Goal: Task Accomplishment & Management: Manage account settings

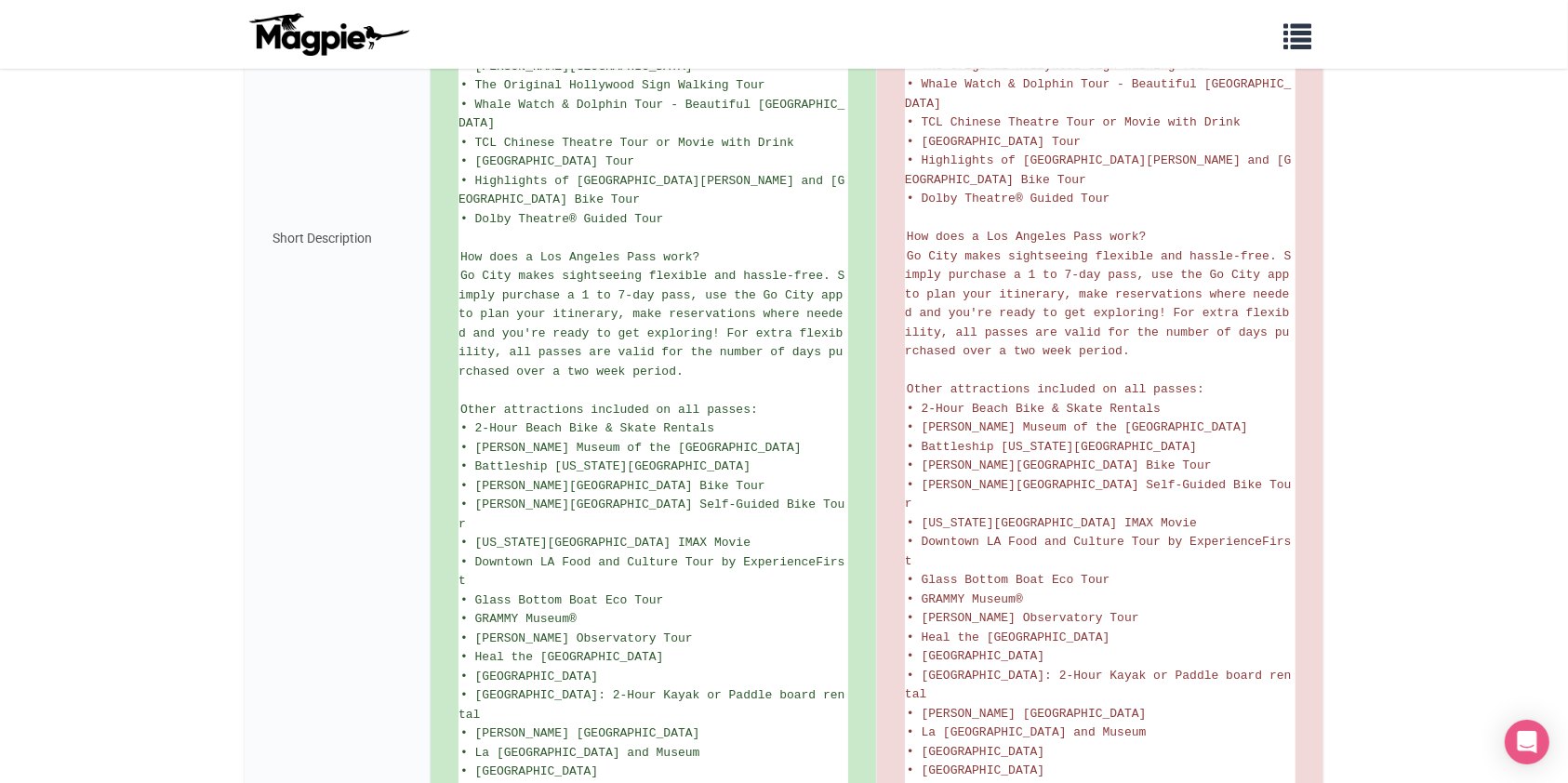
scroll to position [1240, 0]
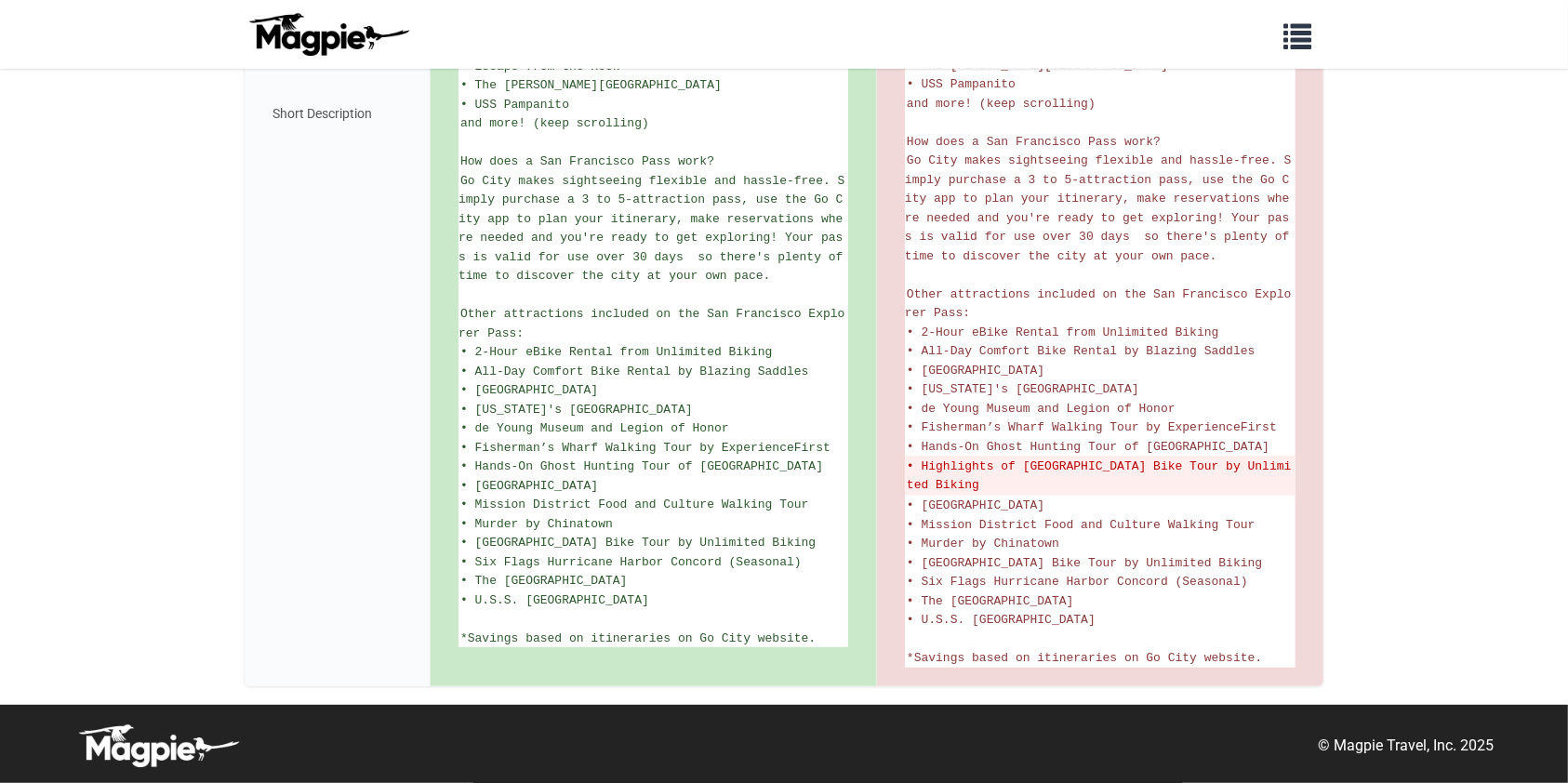
scroll to position [920, 0]
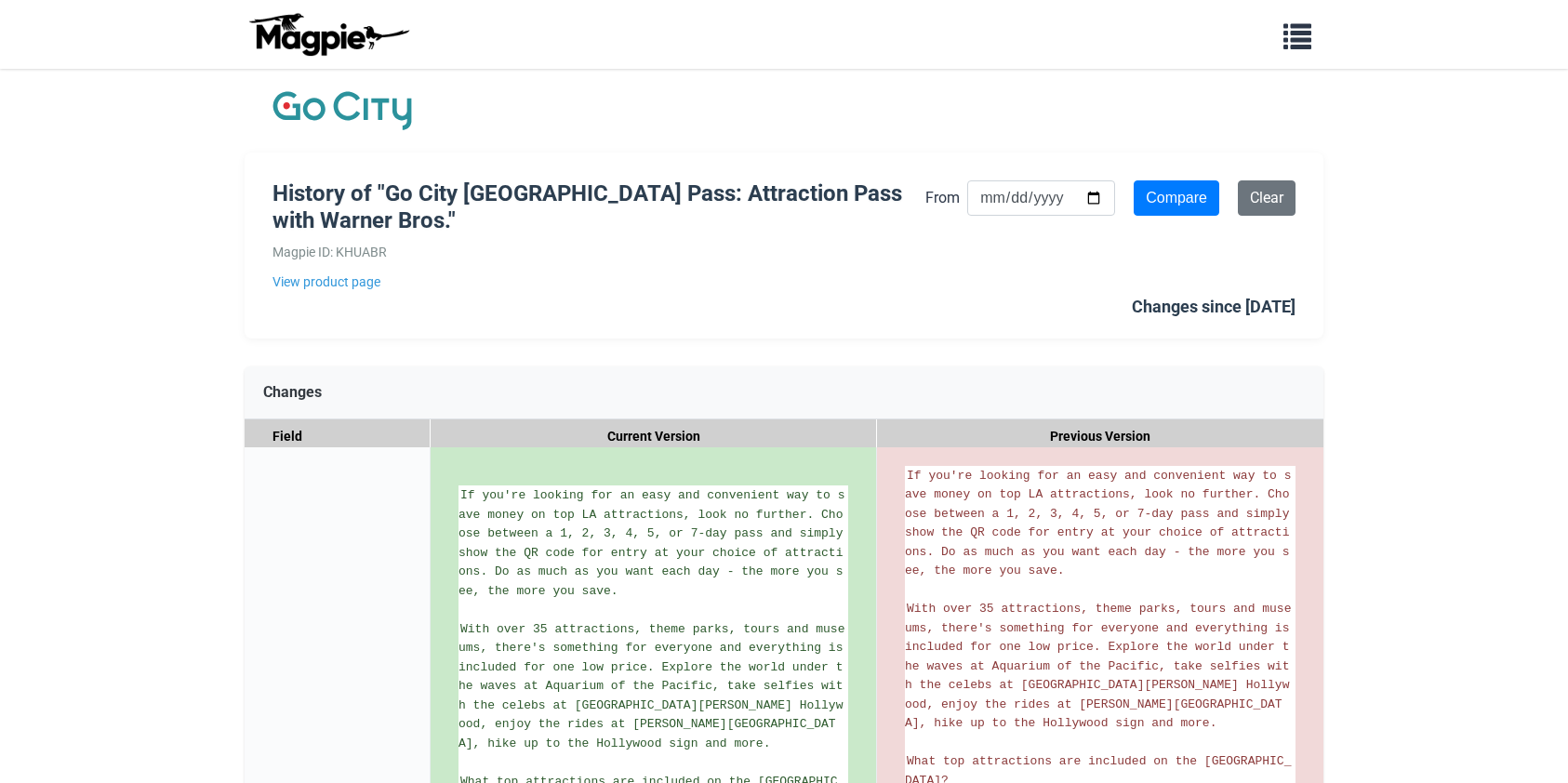
scroll to position [1117, 0]
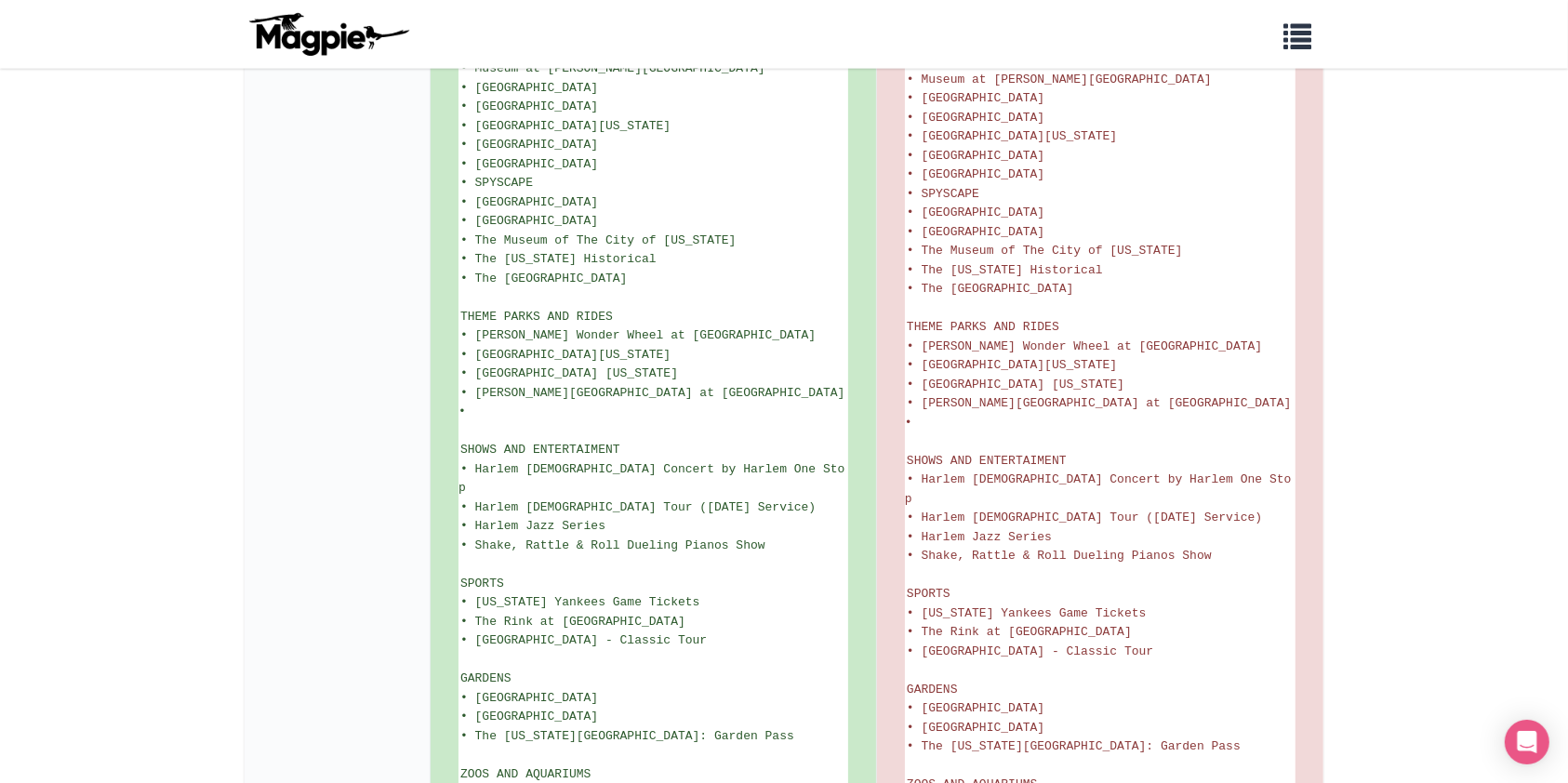
scroll to position [2853, 0]
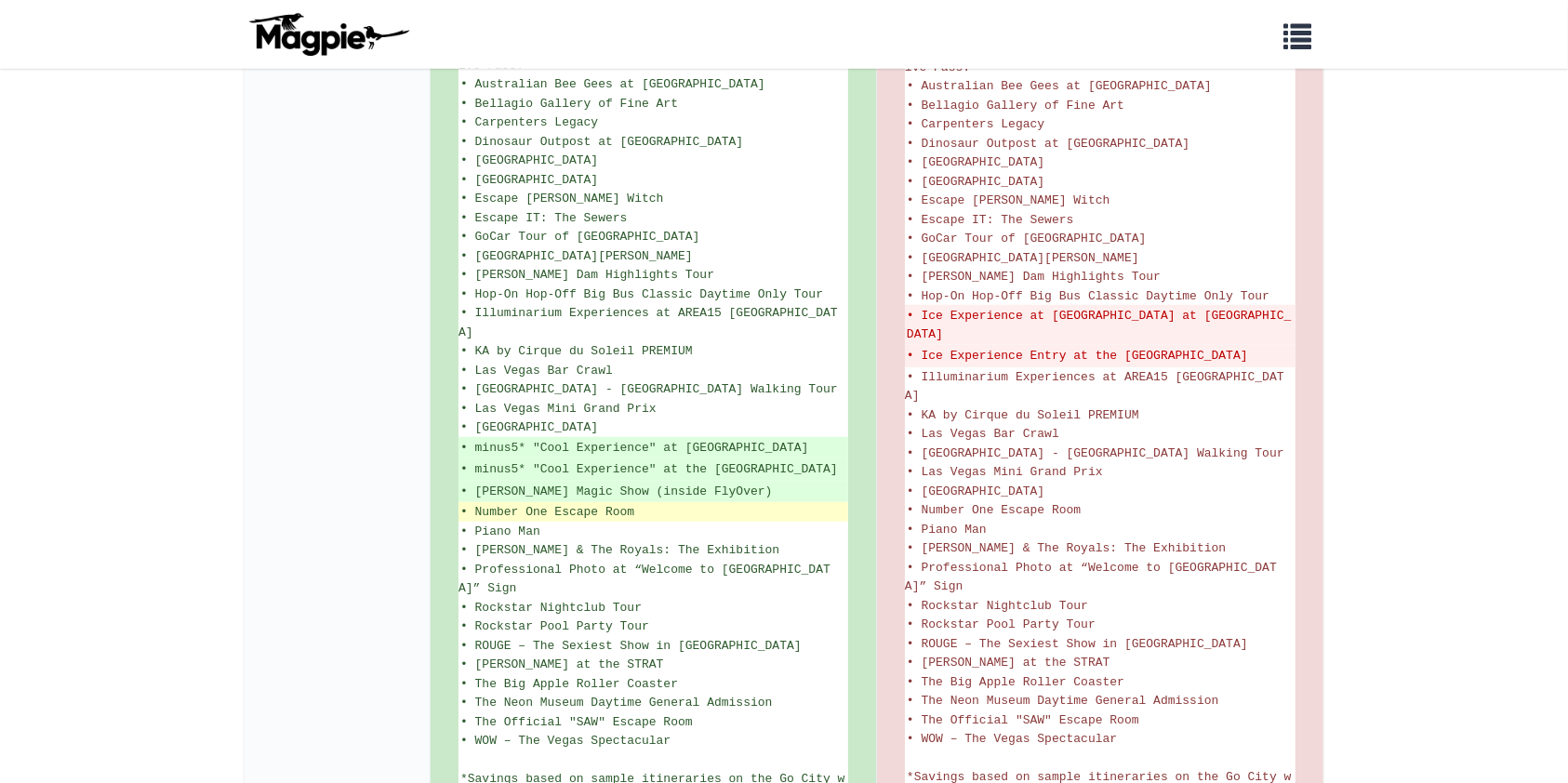
scroll to position [1364, 0]
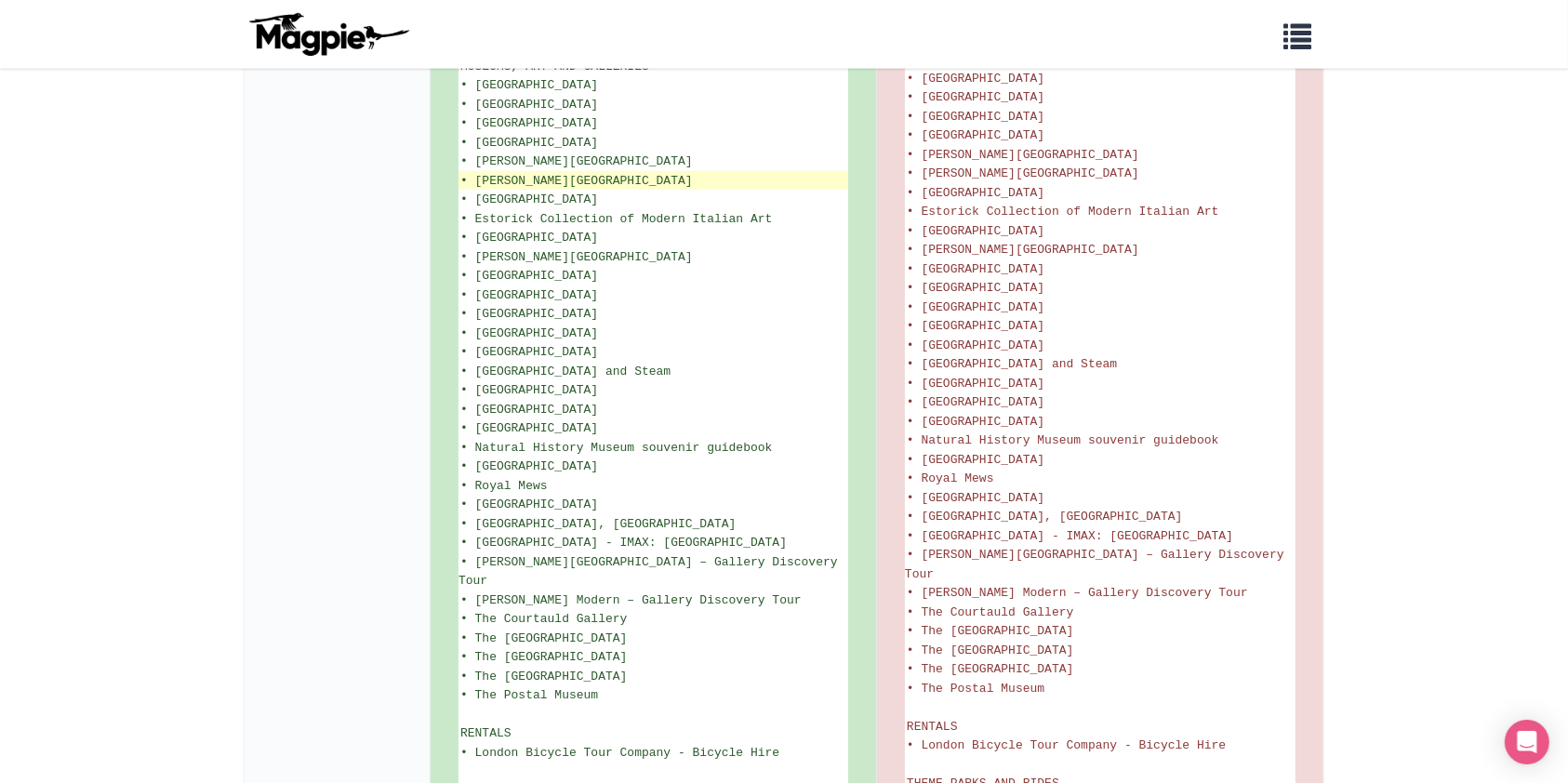
scroll to position [2501, 0]
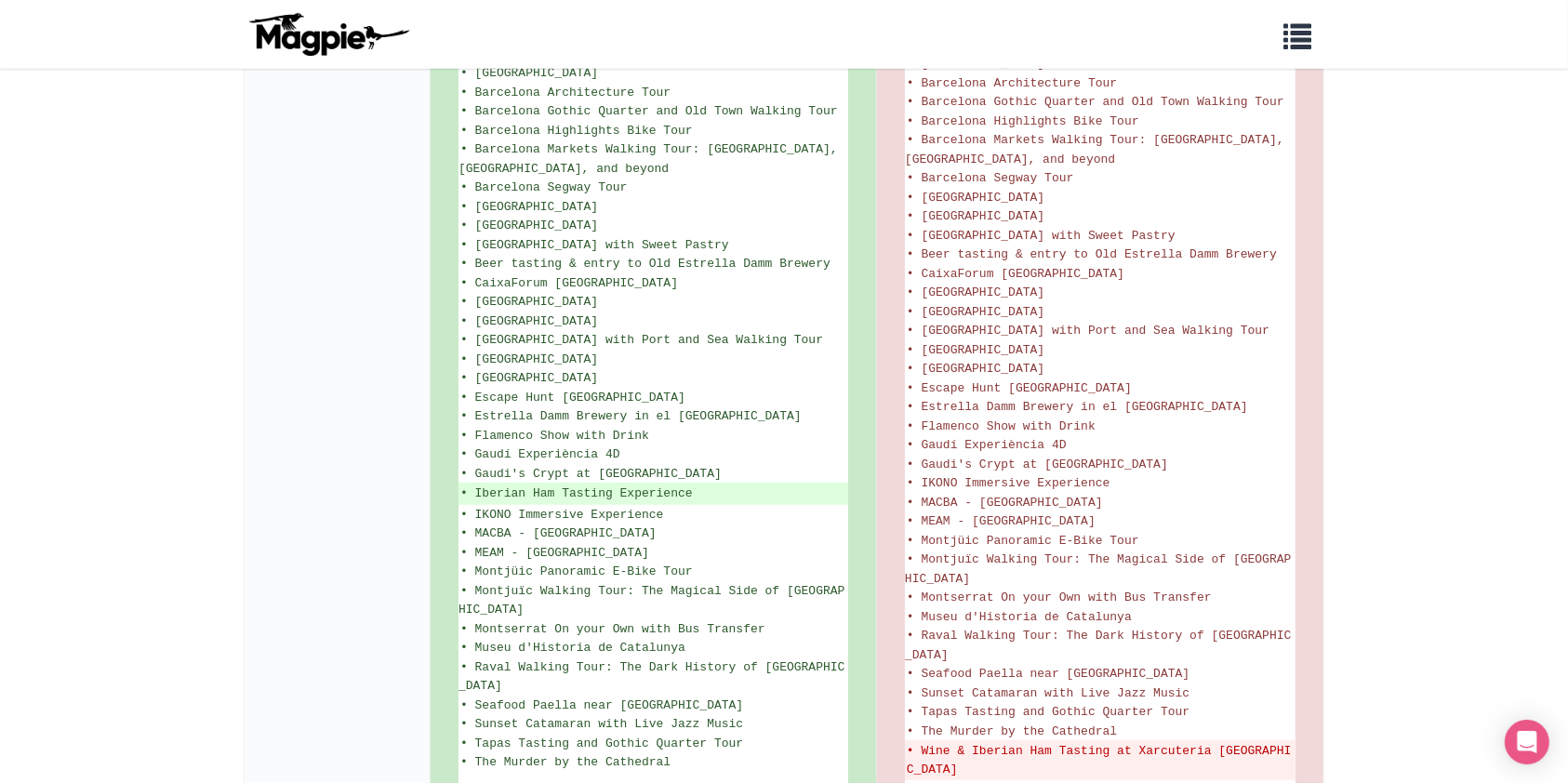
scroll to position [1359, 0]
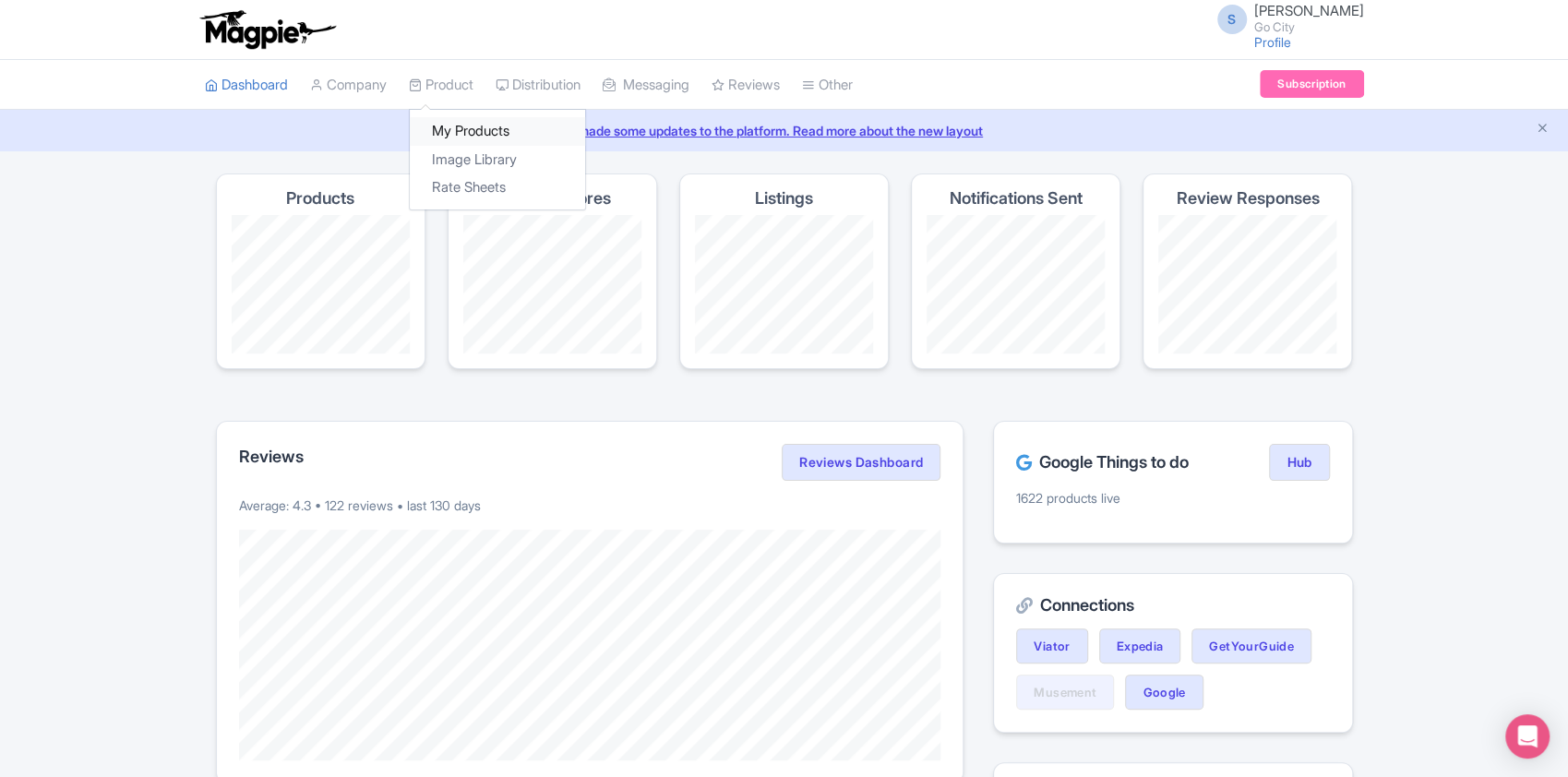
click at [456, 117] on link "My Products" at bounding box center [497, 132] width 176 height 29
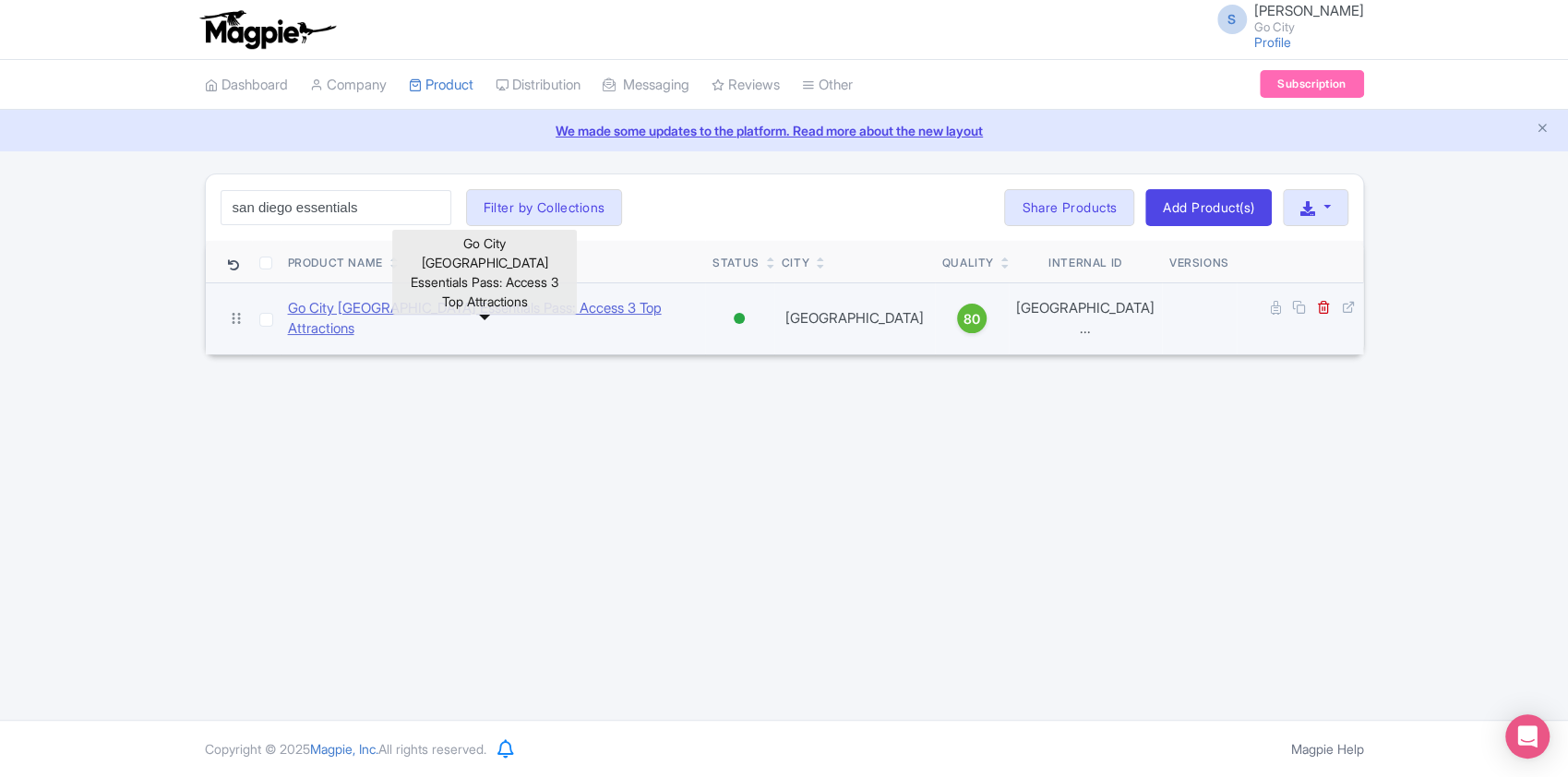
click at [555, 306] on link "Go City [GEOGRAPHIC_DATA] Essentials Pass: Access 3 Top Attractions" at bounding box center [493, 319] width 410 height 42
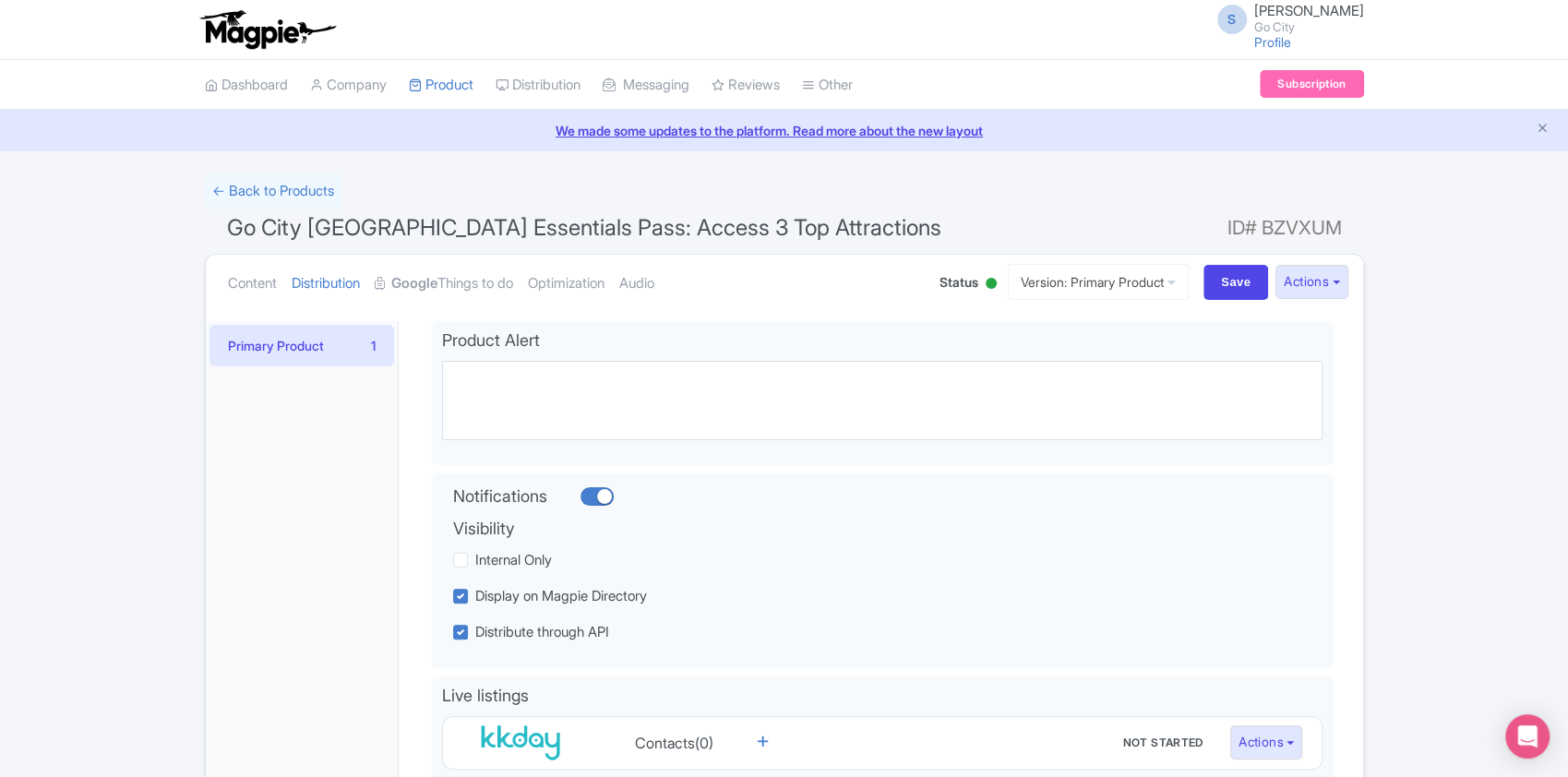
click at [203, 284] on div "← Back to Products Go City San Diego Essentials Pass: Access 3 Top Attractions …" at bounding box center [784, 665] width 1181 height 984
click at [240, 284] on link "Content" at bounding box center [252, 284] width 49 height 58
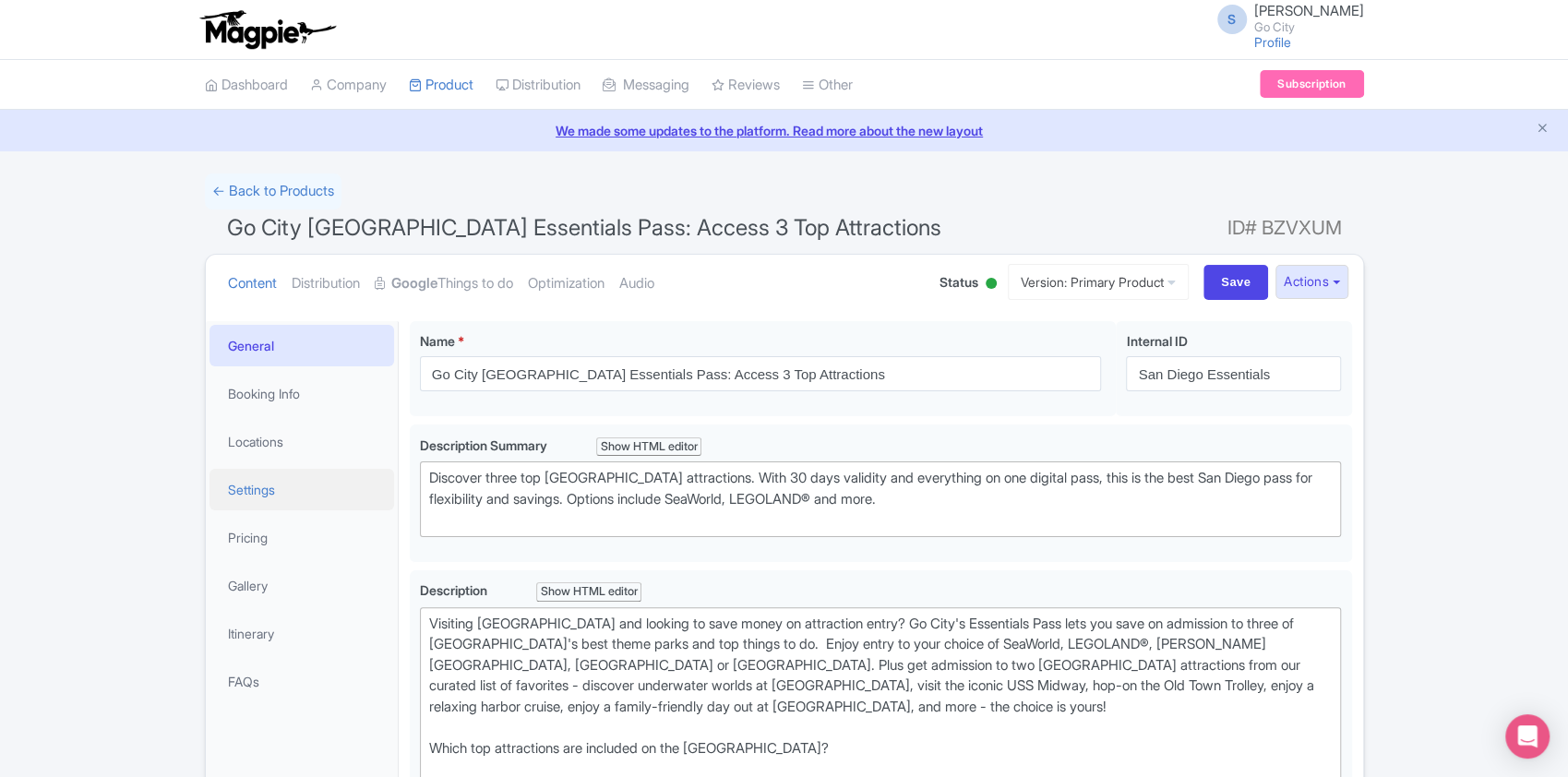
click at [271, 482] on link "Settings" at bounding box center [302, 490] width 184 height 42
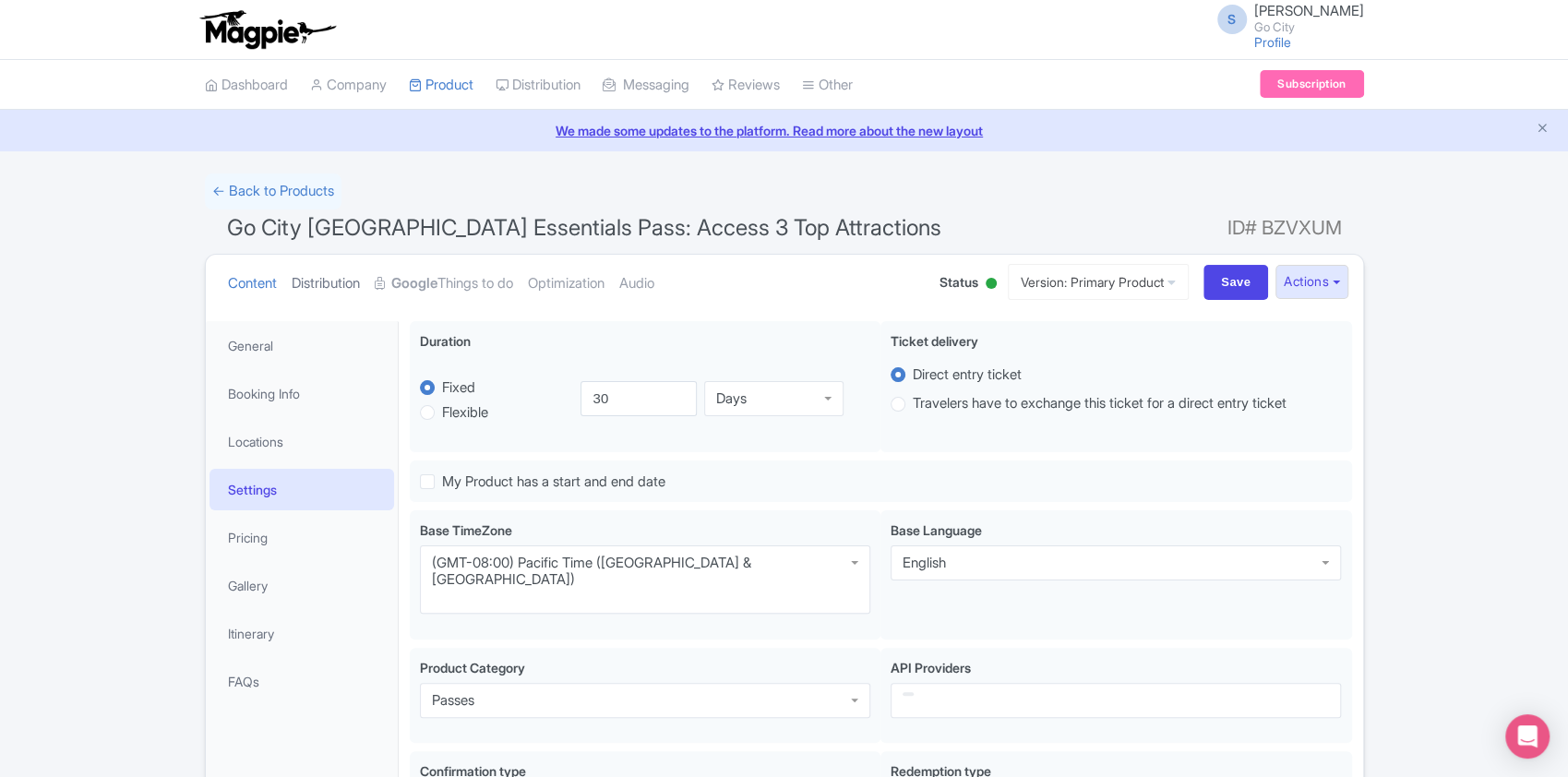
click at [297, 295] on link "Distribution" at bounding box center [326, 284] width 69 height 58
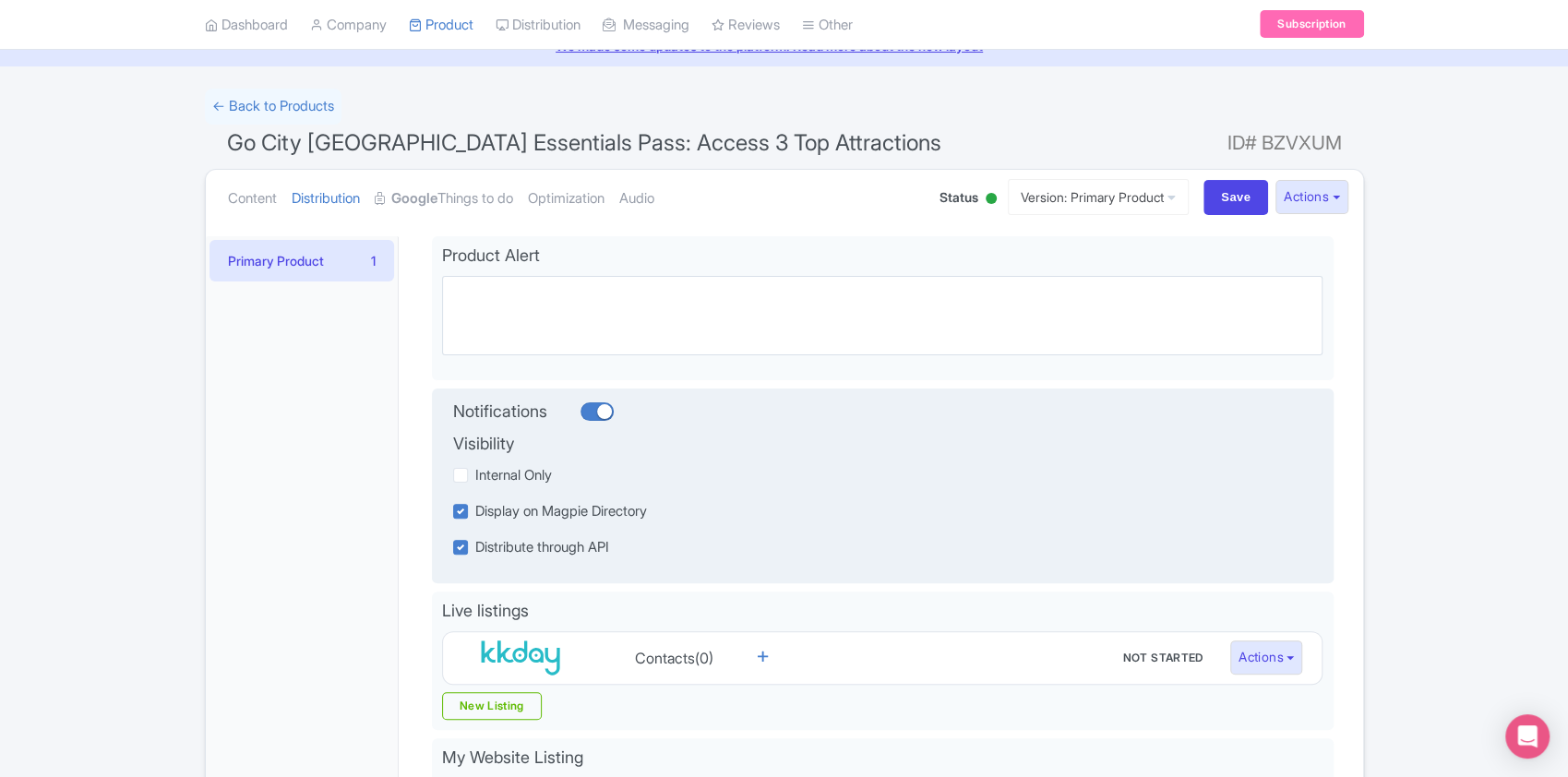
scroll to position [123, 0]
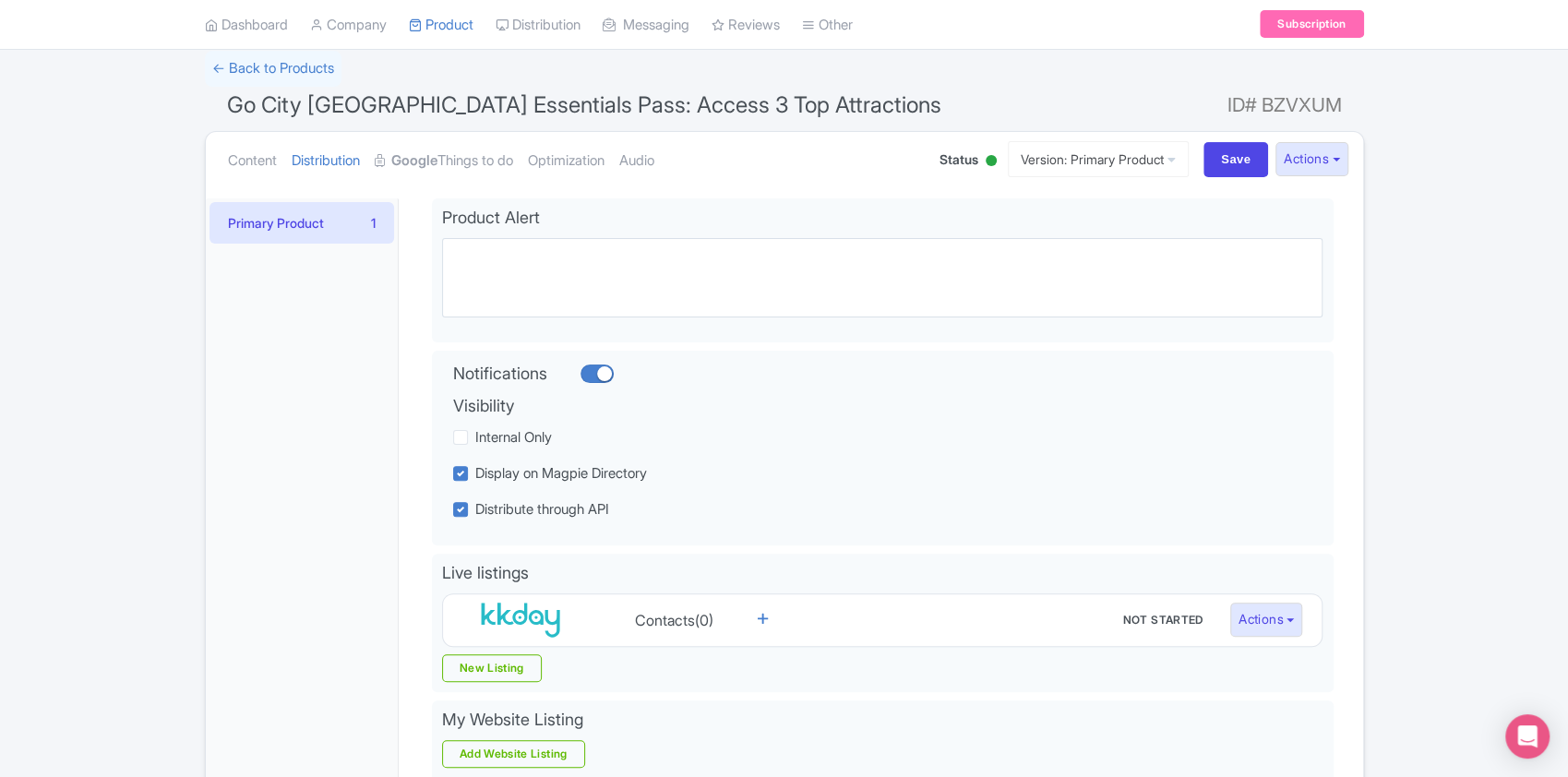
click at [259, 571] on div "Primary Product 1" at bounding box center [303, 616] width 193 height 835
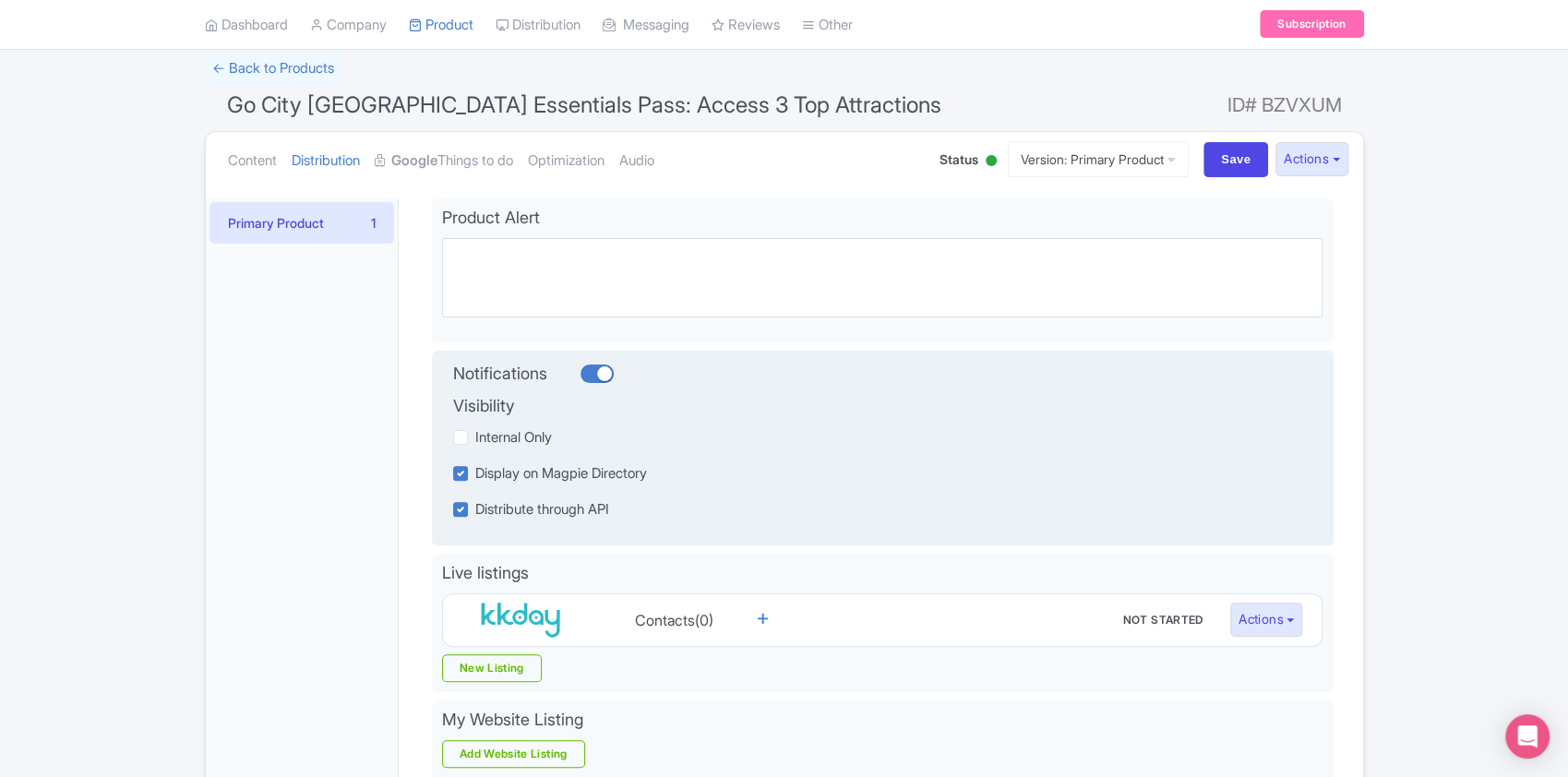
click at [594, 378] on div at bounding box center [596, 373] width 33 height 18
click at [593, 378] on input "checkbox" at bounding box center [586, 373] width 12 height 12
checkbox input "false"
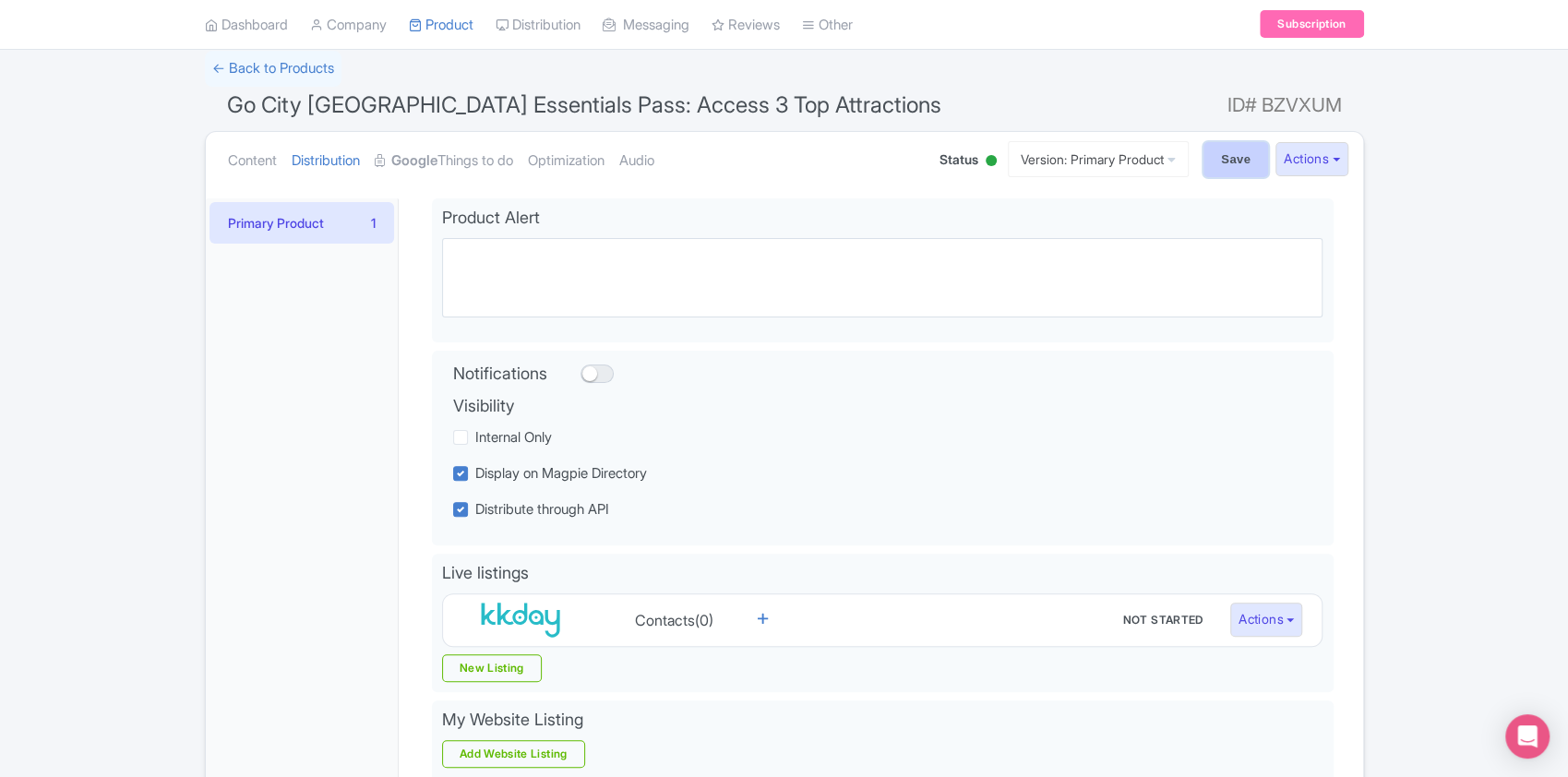
click at [1230, 160] on input "Save" at bounding box center [1236, 159] width 65 height 35
type input "Saving..."
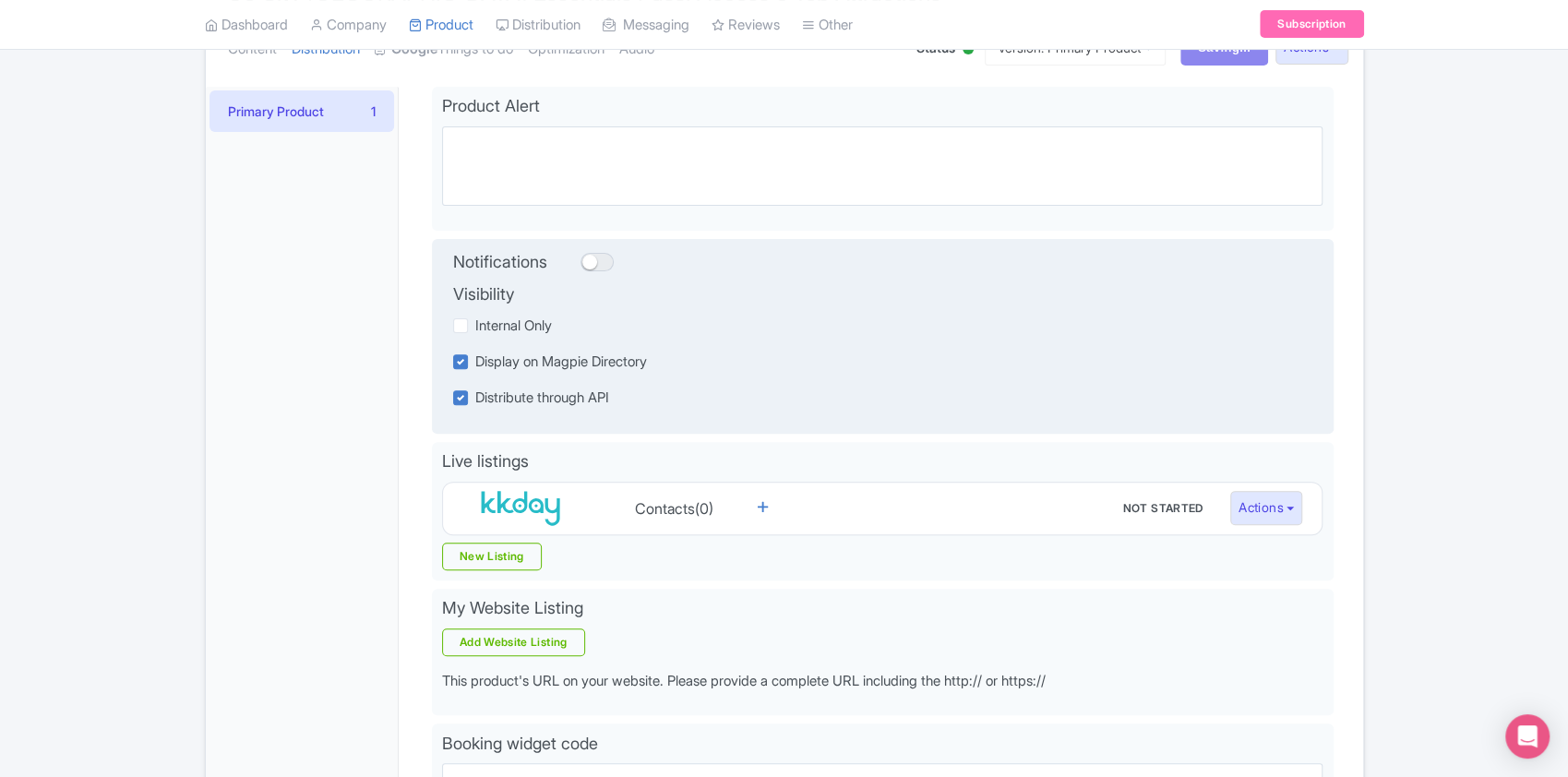
scroll to position [458, 0]
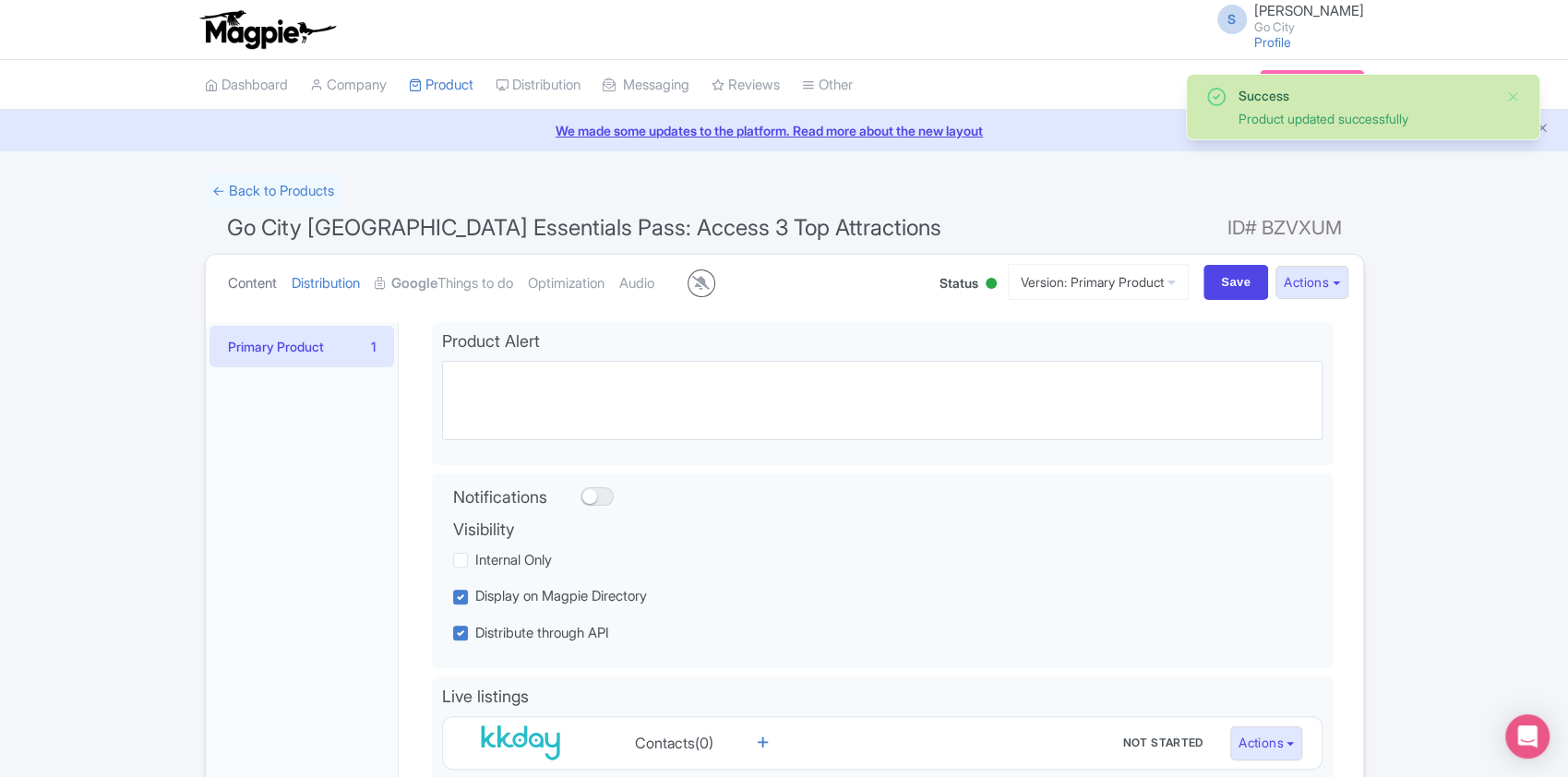
click at [246, 286] on link "Content" at bounding box center [252, 284] width 49 height 58
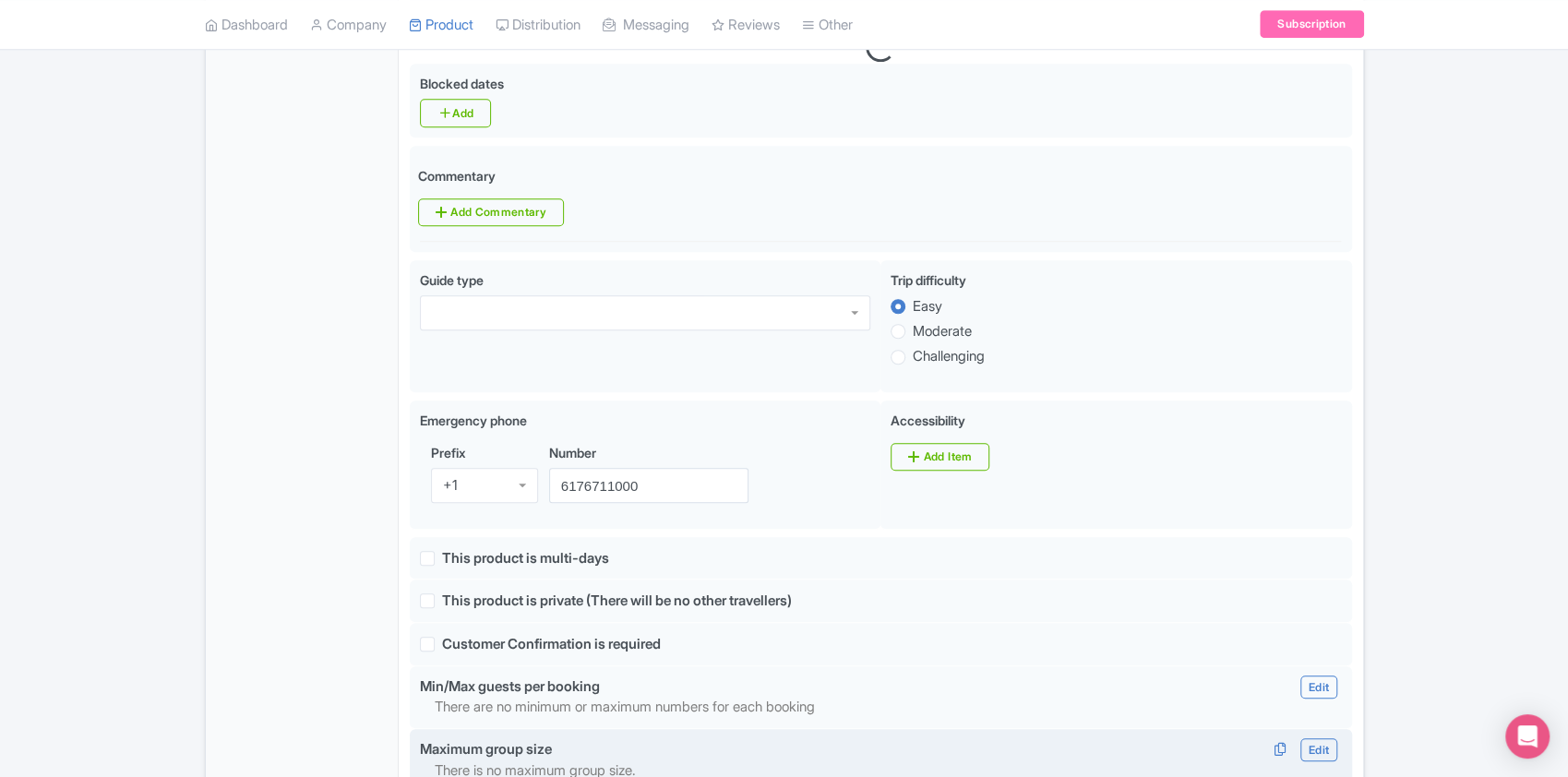
scroll to position [984, 0]
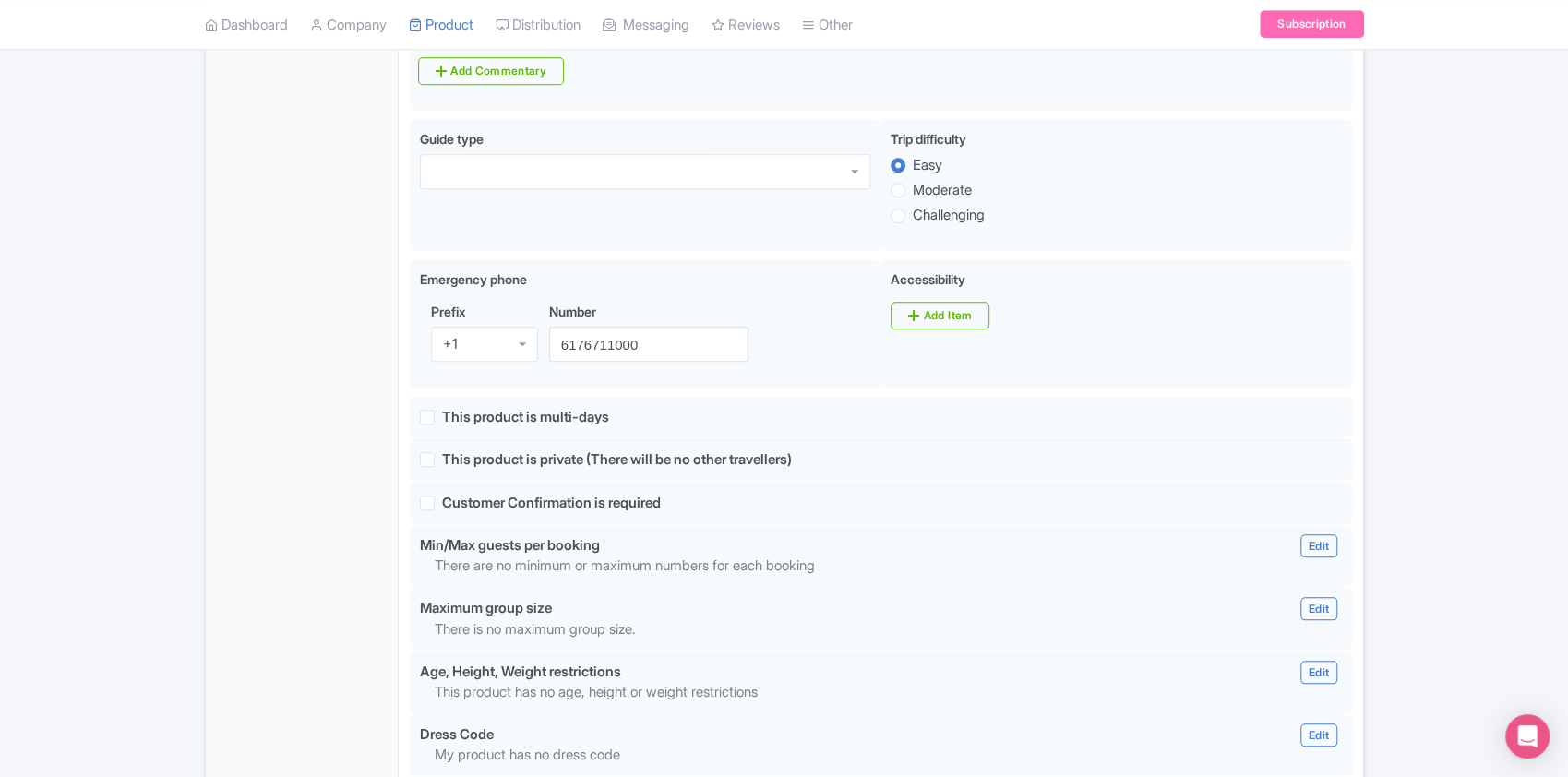
click at [1477, 266] on div "Success Product updated successfully ← Back to Products Go City San Diego Essen…" at bounding box center [784, 260] width 1568 height 2140
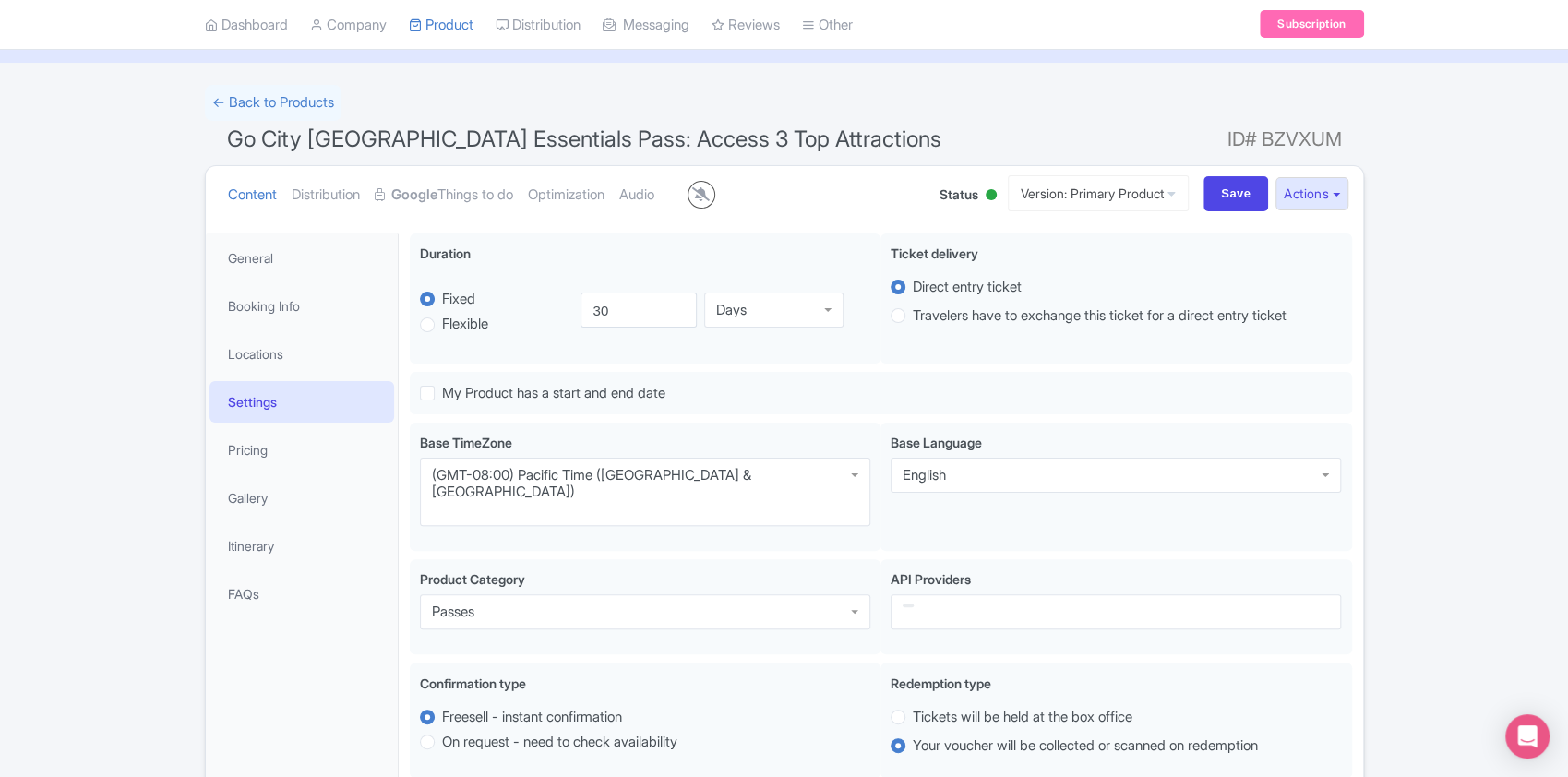
scroll to position [0, 0]
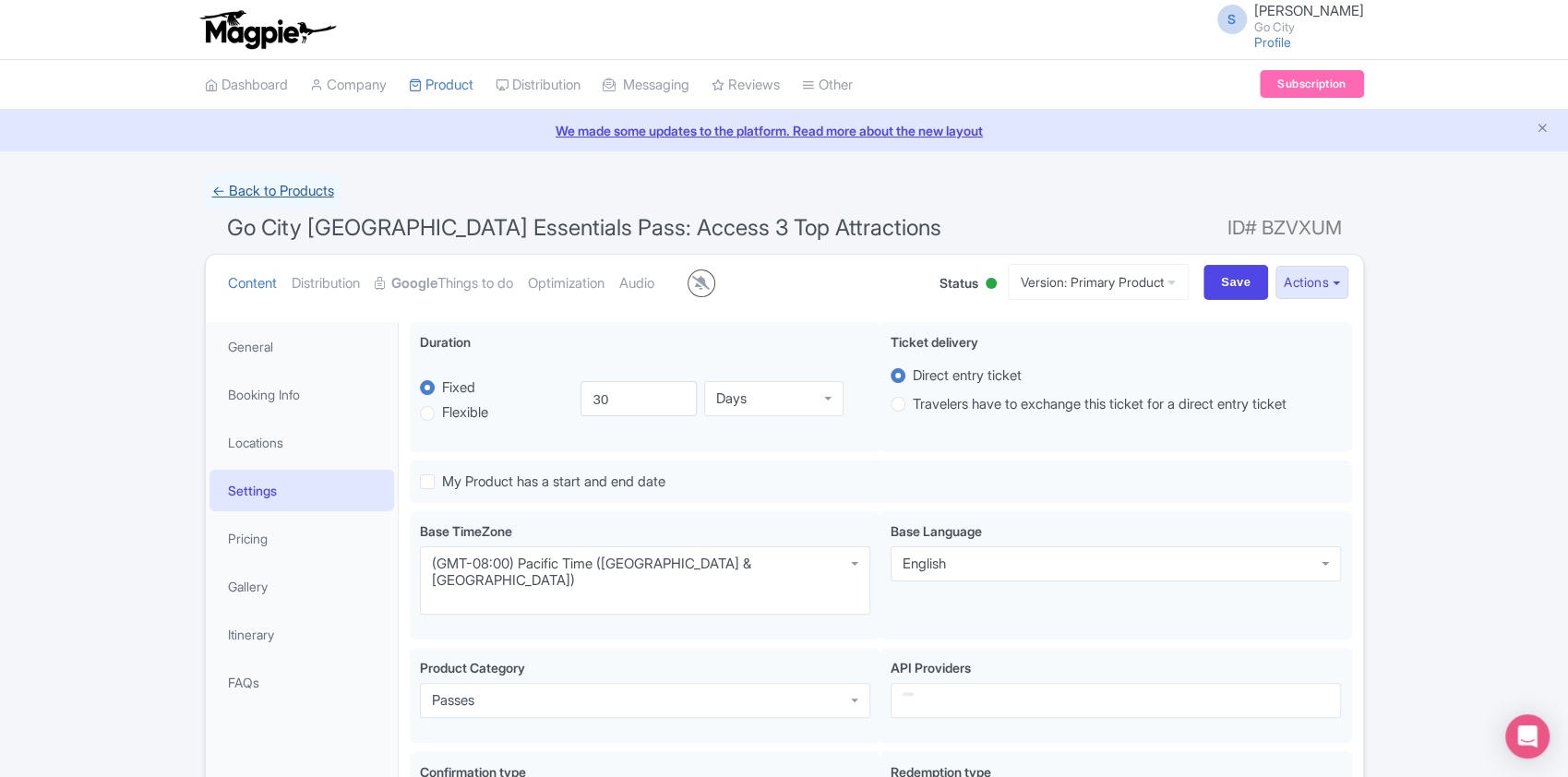
drag, startPoint x: 308, startPoint y: 180, endPoint x: 316, endPoint y: 188, distance: 11.3
click at [308, 180] on link "← Back to Products" at bounding box center [273, 192] width 136 height 36
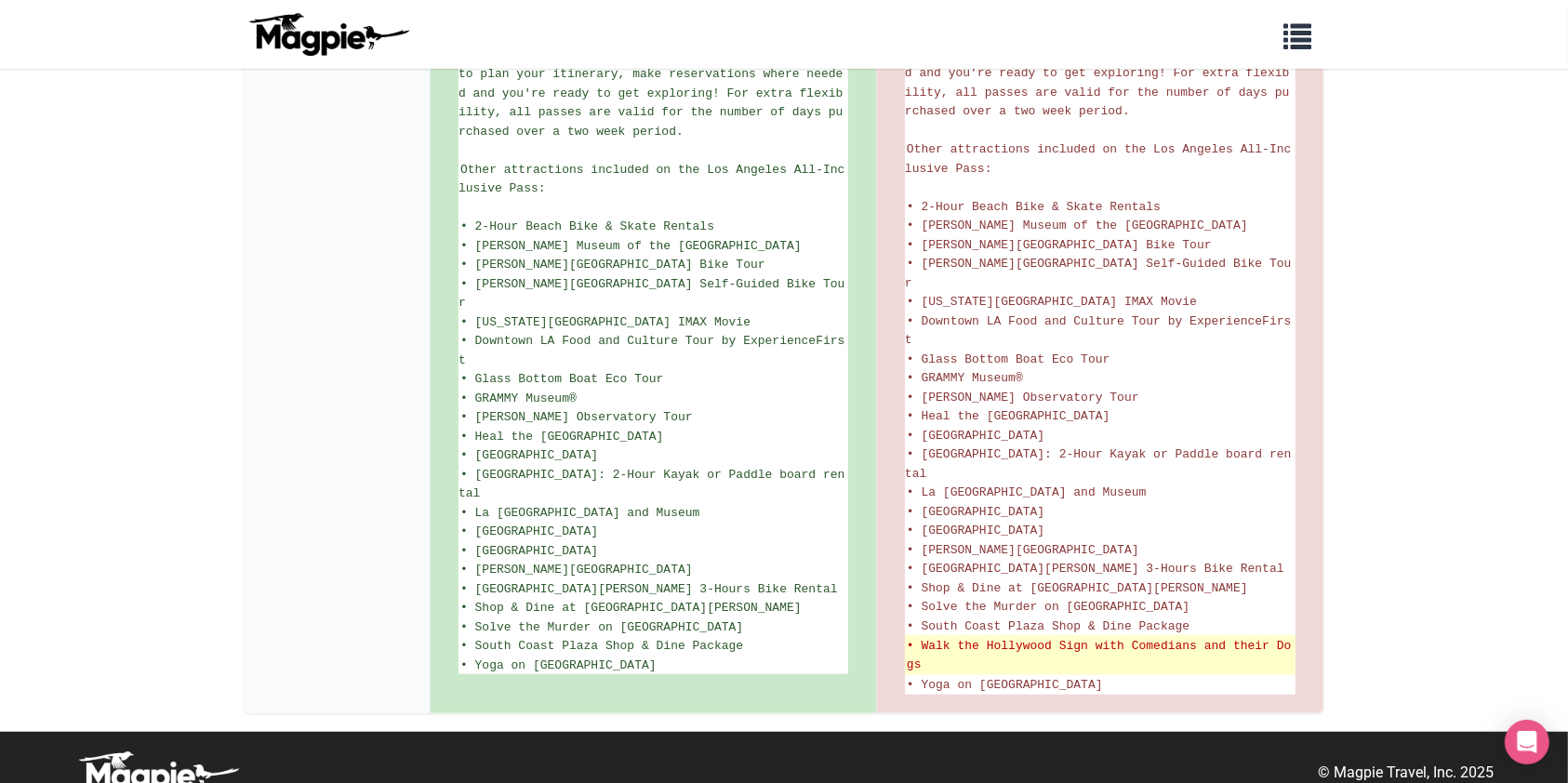
scroll to position [1147, 0]
